Goal: Task Accomplishment & Management: Use online tool/utility

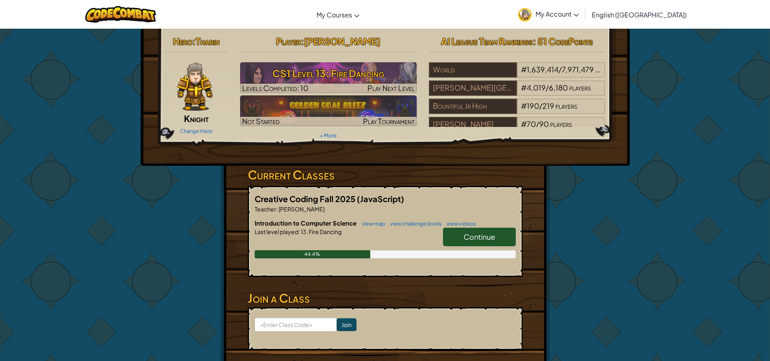
click at [453, 236] on link "Continue" at bounding box center [479, 237] width 73 height 19
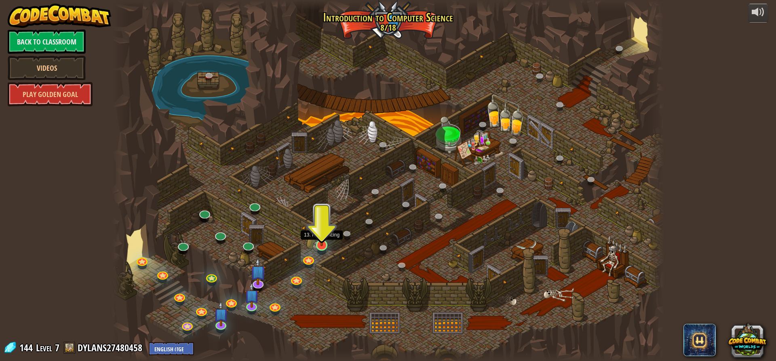
click at [318, 243] on img at bounding box center [321, 230] width 15 height 34
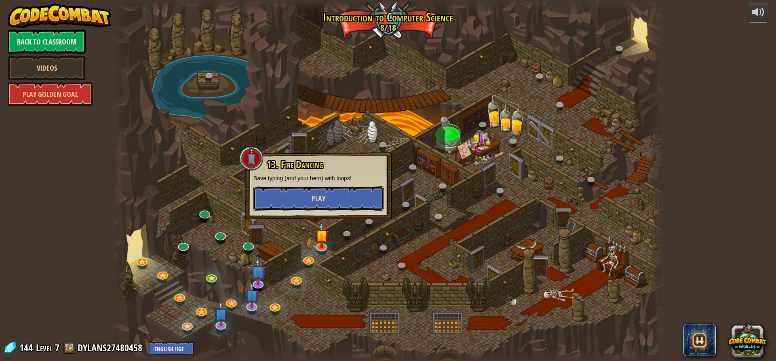
click at [335, 202] on button "Play" at bounding box center [318, 198] width 130 height 24
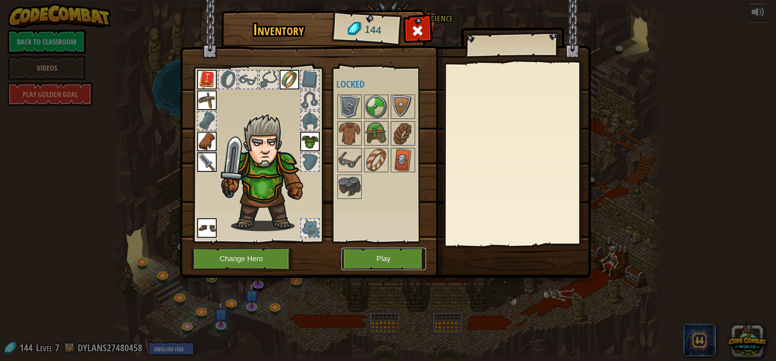
click at [393, 265] on button "Play" at bounding box center [384, 259] width 84 height 22
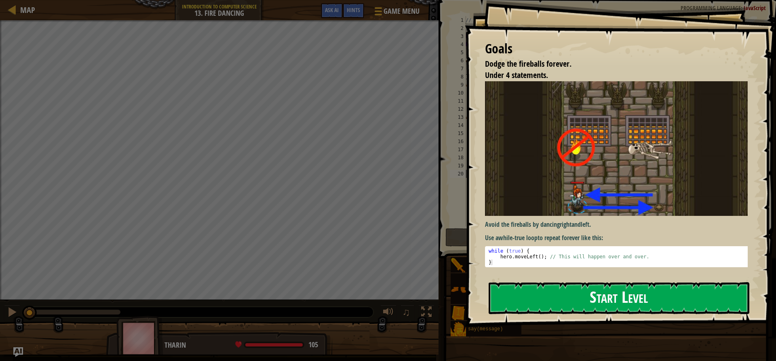
click at [553, 297] on button "Start Level" at bounding box center [619, 298] width 261 height 32
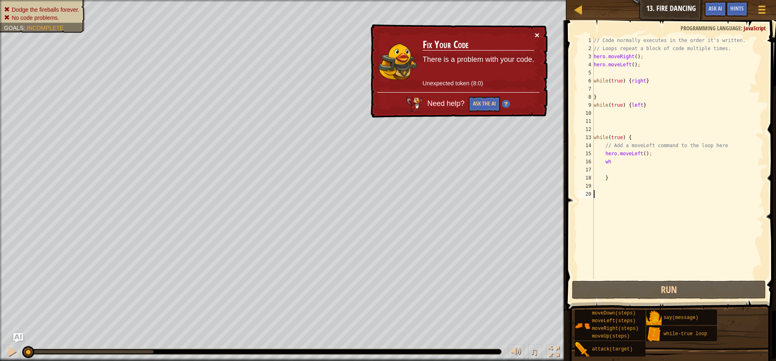
click at [537, 33] on button "×" at bounding box center [537, 36] width 5 height 8
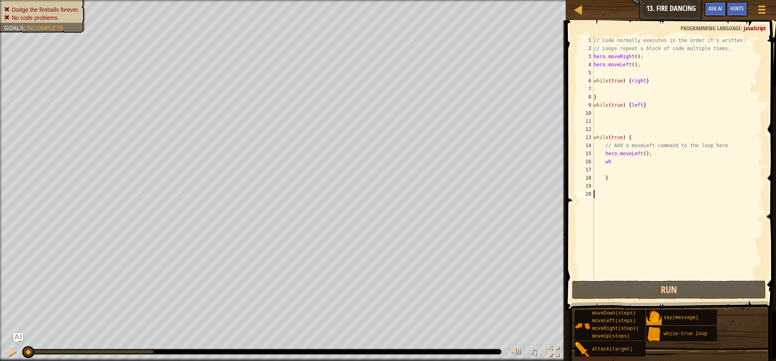
click at [644, 81] on div "// Code normally executes in the order it's written. // Loops repeat a block of…" at bounding box center [678, 165] width 172 height 259
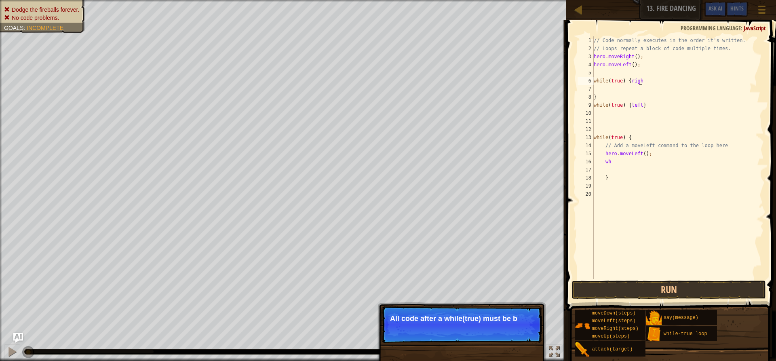
click at [770, 42] on div "while(true) {righ 1 2 3 4 5 6 7 8 9 10 11 12 13 14 15 16 17 18 19 20 // Code no…" at bounding box center [670, 181] width 212 height 314
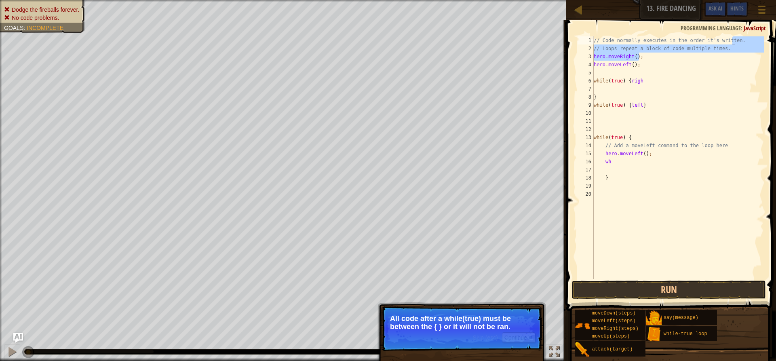
click at [500, 335] on div "Skip (esc) Continue" at bounding box center [504, 337] width 63 height 11
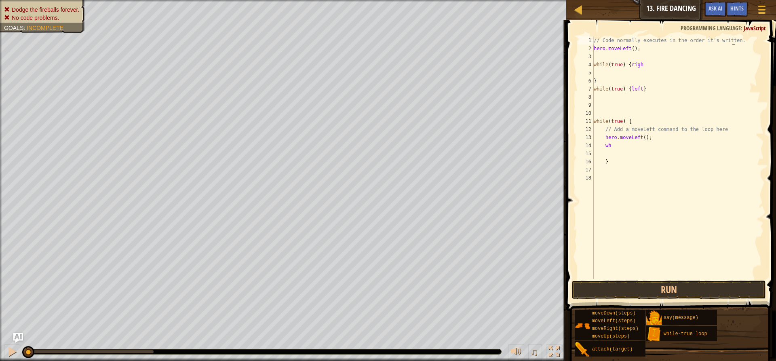
click at [635, 49] on div "// Code normally executes in the order it's written. hero . moveLeft ( ) ; whil…" at bounding box center [678, 165] width 172 height 259
drag, startPoint x: 589, startPoint y: 45, endPoint x: 622, endPoint y: 59, distance: 35.7
click at [622, 59] on div ";hero.moveLeft() 1 2 3 4 5 6 7 8 9 10 11 12 13 14 15 16 17 18 // Code normally …" at bounding box center [670, 157] width 188 height 242
type textarea ";hero.moveLeft()"
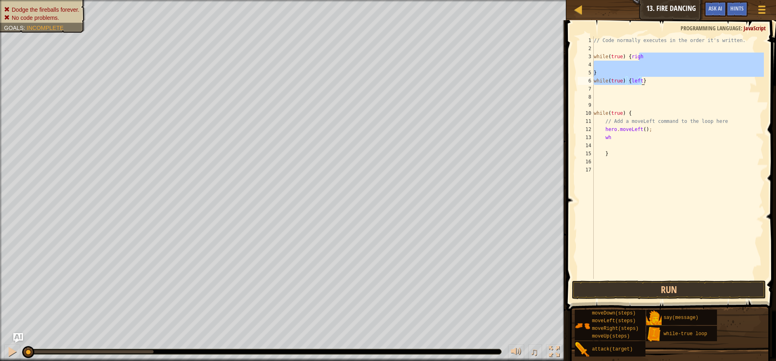
drag, startPoint x: 640, startPoint y: 60, endPoint x: 643, endPoint y: 84, distance: 24.0
click at [643, 84] on div "// Code normally executes in the order it's written. while ( true ) { righ } wh…" at bounding box center [678, 165] width 172 height 259
type textarea "while(true) {righ"
